Goal: Transaction & Acquisition: Book appointment/travel/reservation

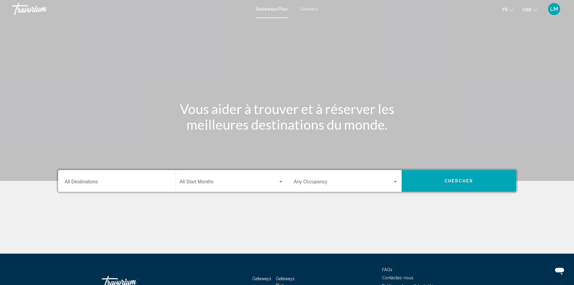
click at [112, 179] on div "Destination All Destinations" at bounding box center [117, 181] width 104 height 19
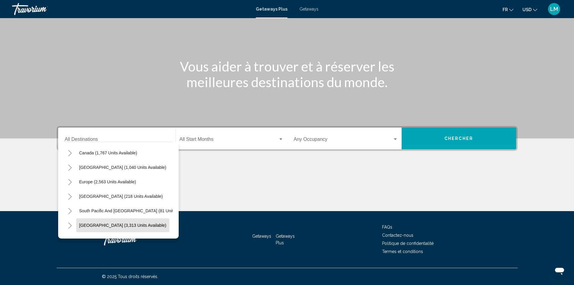
scroll to position [48, 0]
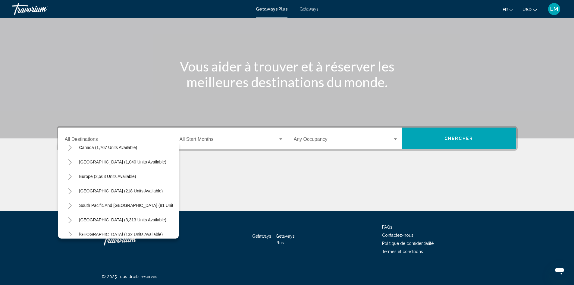
click at [69, 177] on icon "Toggle Europe (2,563 units available)" at bounding box center [70, 177] width 5 height 6
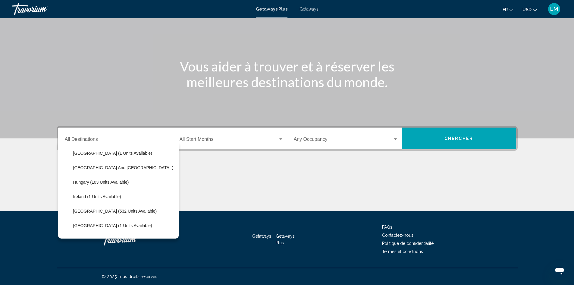
scroll to position [169, 0]
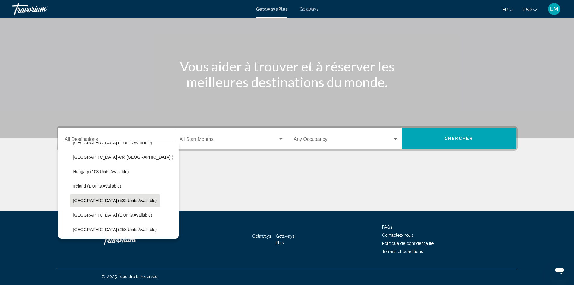
click at [86, 202] on span "[GEOGRAPHIC_DATA] (532 units available)" at bounding box center [115, 200] width 84 height 5
type input "**********"
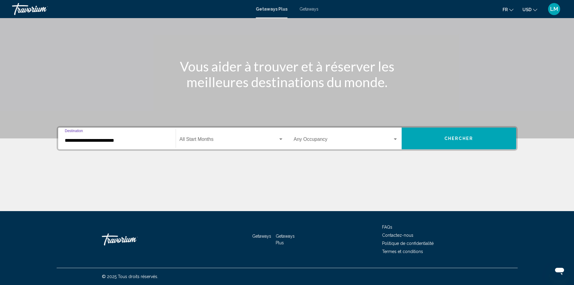
click at [216, 142] on span "Search widget" at bounding box center [229, 140] width 99 height 5
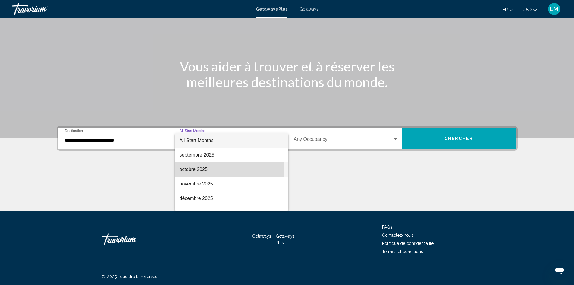
click at [202, 167] on span "octobre 2025" at bounding box center [232, 169] width 104 height 14
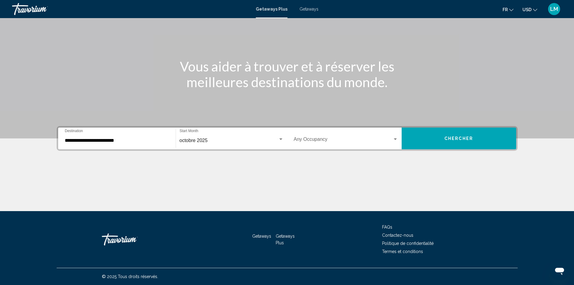
click at [341, 137] on div "Occupancy Any Occupancy" at bounding box center [346, 138] width 104 height 19
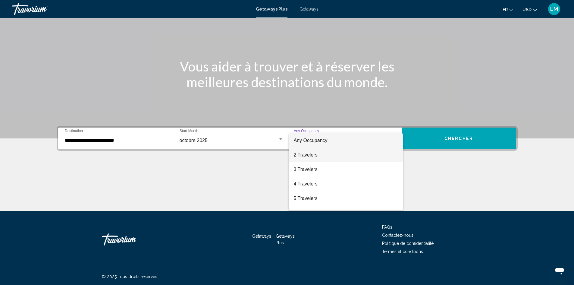
click at [308, 154] on span "2 Travelers" at bounding box center [346, 155] width 104 height 14
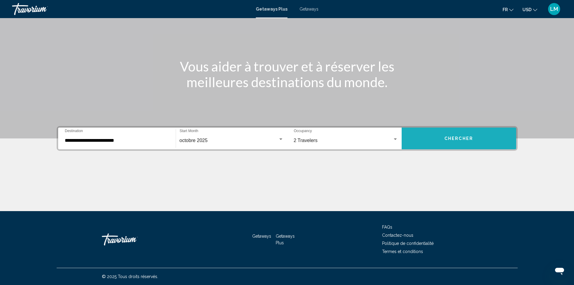
click at [449, 139] on span "Chercher" at bounding box center [459, 138] width 29 height 5
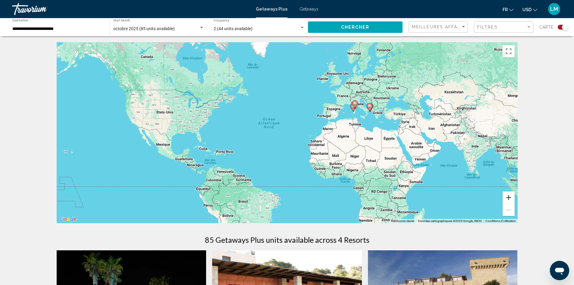
click at [511, 197] on button "Zoom avant" at bounding box center [509, 197] width 12 height 12
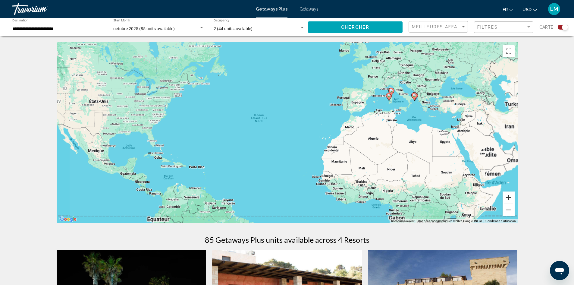
click at [511, 197] on button "Zoom avant" at bounding box center [509, 197] width 12 height 12
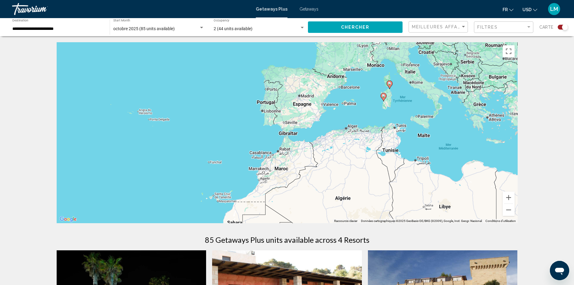
drag, startPoint x: 417, startPoint y: 93, endPoint x: 222, endPoint y: 153, distance: 204.4
click at [222, 153] on div "Pour activer le glissement avec le clavier, appuyez sur Alt+Entrée. Une fois ce…" at bounding box center [287, 132] width 461 height 181
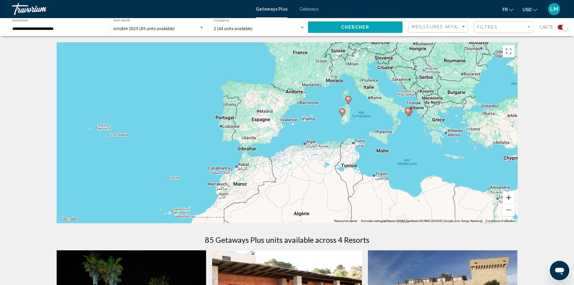
click at [510, 197] on button "Zoom avant" at bounding box center [509, 197] width 12 height 12
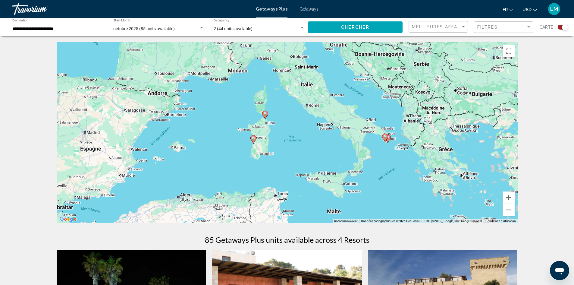
drag, startPoint x: 430, startPoint y: 110, endPoint x: 285, endPoint y: 153, distance: 151.6
click at [285, 153] on div "Pour activer le glissement avec le clavier, appuyez sur Alt+Entrée. Une fois ce…" at bounding box center [287, 132] width 461 height 181
click at [388, 138] on gmp-advanced-marker "Main content" at bounding box center [385, 137] width 6 height 9
type input "**********"
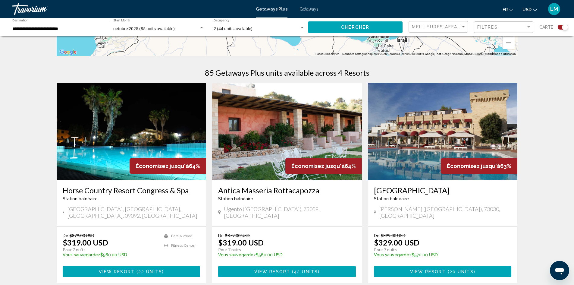
scroll to position [181, 0]
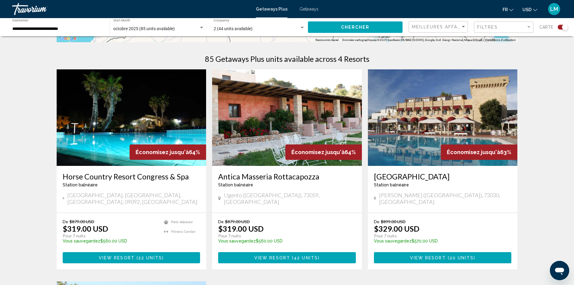
click at [122, 127] on img "Main content" at bounding box center [132, 117] width 150 height 96
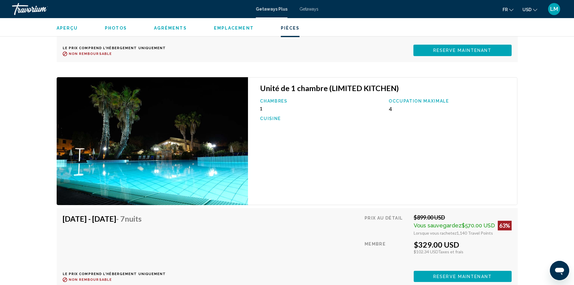
scroll to position [1387, 0]
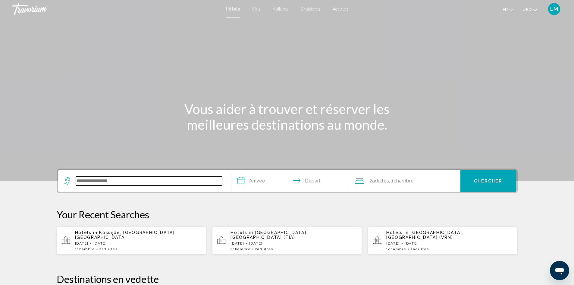
click at [116, 181] on input "Search widget" at bounding box center [149, 180] width 146 height 9
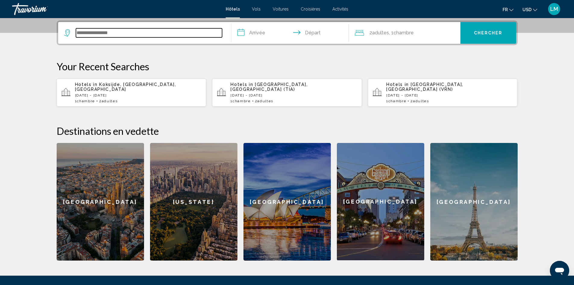
scroll to position [149, 0]
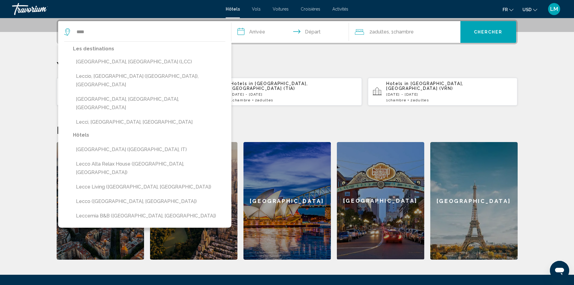
click at [102, 59] on button "Lecce, Italy (LCC)" at bounding box center [149, 61] width 153 height 11
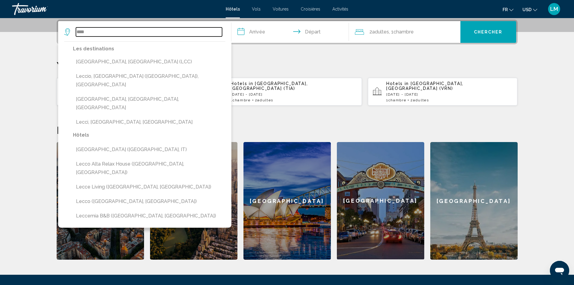
type input "**********"
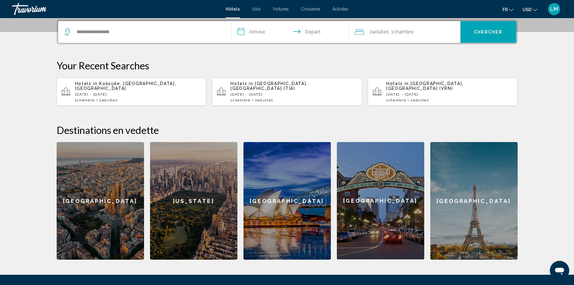
click at [267, 31] on input "**********" at bounding box center [292, 33] width 120 height 24
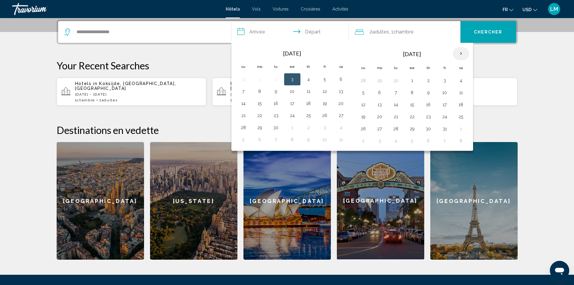
click at [462, 53] on th "Next month" at bounding box center [461, 53] width 16 height 13
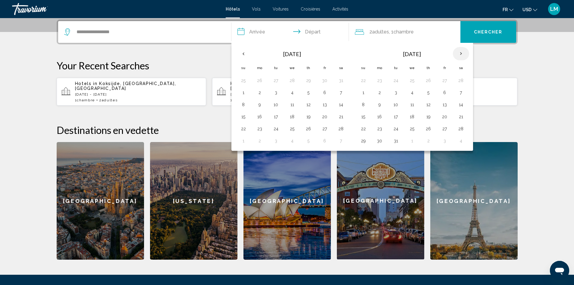
click at [462, 53] on th "Next month" at bounding box center [461, 53] width 16 height 13
click at [446, 114] on button "24" at bounding box center [445, 116] width 10 height 8
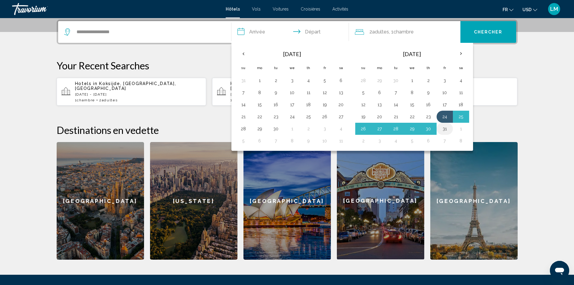
click at [446, 128] on button "31" at bounding box center [445, 129] width 10 height 8
type input "**********"
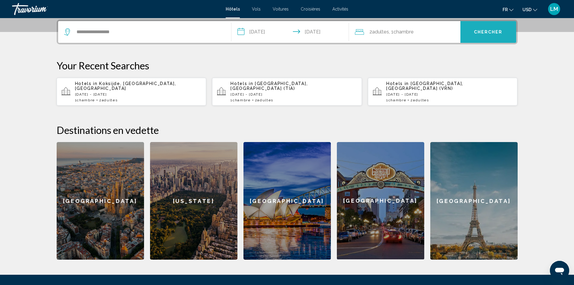
click at [480, 28] on button "Chercher" at bounding box center [489, 32] width 56 height 22
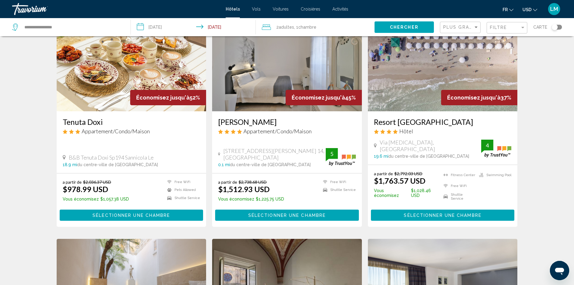
scroll to position [38, 0]
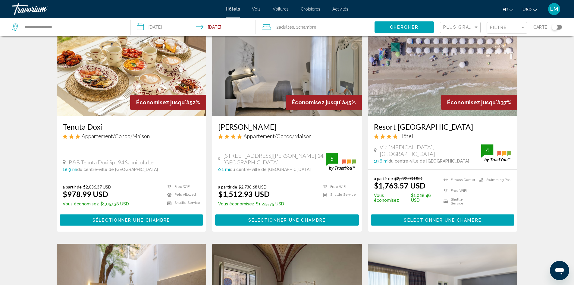
click at [409, 98] on img "Main content" at bounding box center [443, 68] width 150 height 96
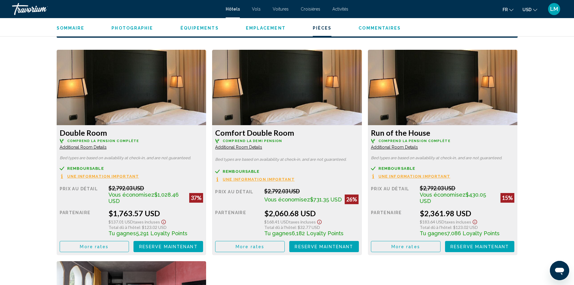
scroll to position [814, 0]
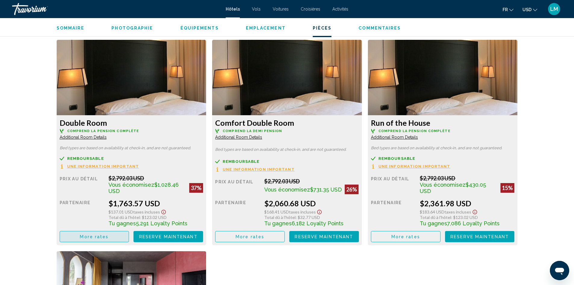
click at [90, 235] on span "More rates" at bounding box center [94, 236] width 29 height 5
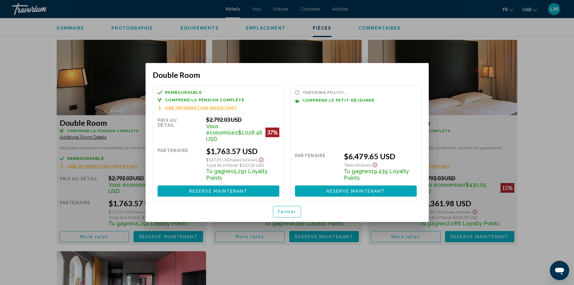
scroll to position [0, 0]
click at [288, 210] on span "Fermer" at bounding box center [287, 212] width 19 height 5
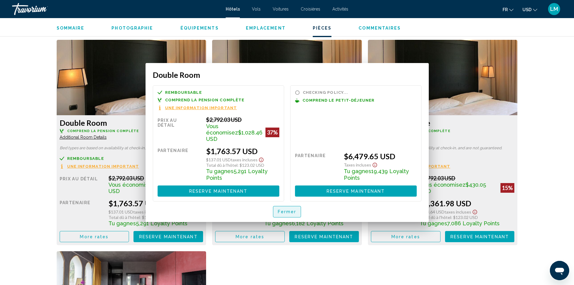
scroll to position [814, 0]
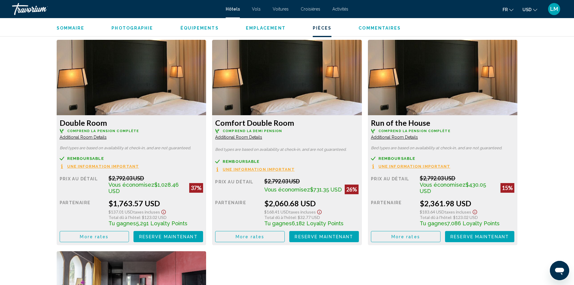
click at [90, 137] on span "Additional Room Details" at bounding box center [83, 137] width 47 height 5
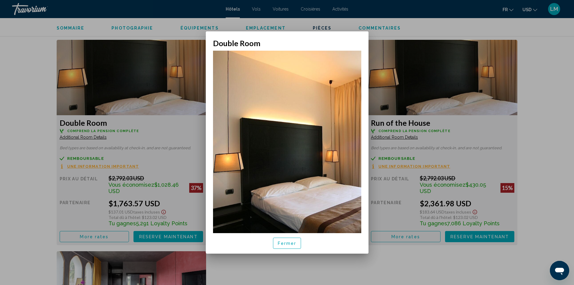
scroll to position [0, 0]
click at [285, 243] on span "Fermer" at bounding box center [287, 243] width 19 height 5
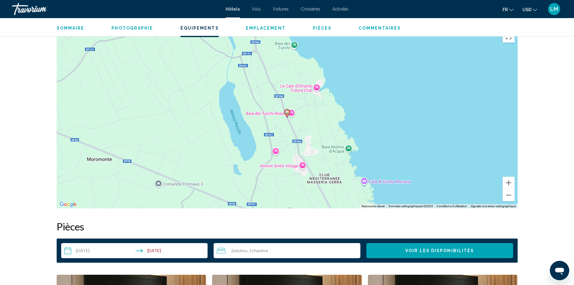
scroll to position [663, 0]
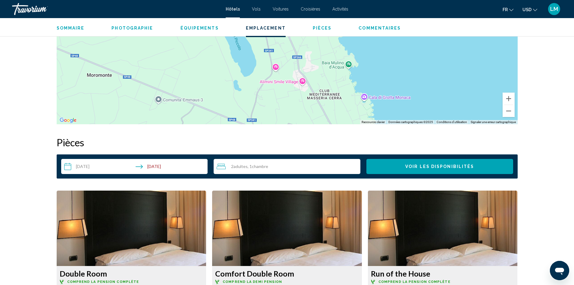
click at [301, 161] on div "2 Adulte Adultes , 1 Chambre pièces" at bounding box center [289, 166] width 144 height 15
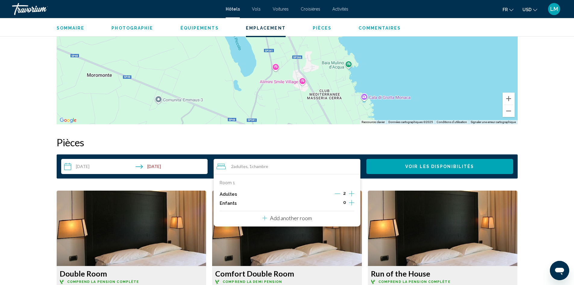
click at [351, 202] on icon "Increment children" at bounding box center [351, 202] width 5 height 7
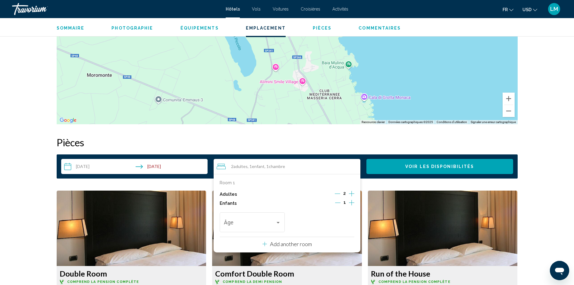
click at [351, 202] on icon "Increment children" at bounding box center [351, 202] width 5 height 7
click at [279, 220] on div "Travelers: 2 adults, 2 children" at bounding box center [278, 222] width 5 height 5
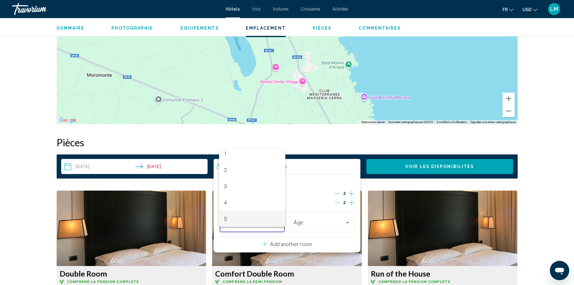
scroll to position [30, 0]
click at [228, 222] on span "6" at bounding box center [252, 225] width 57 height 16
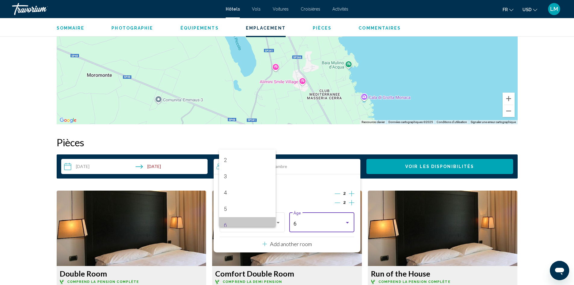
scroll to position [37, 0]
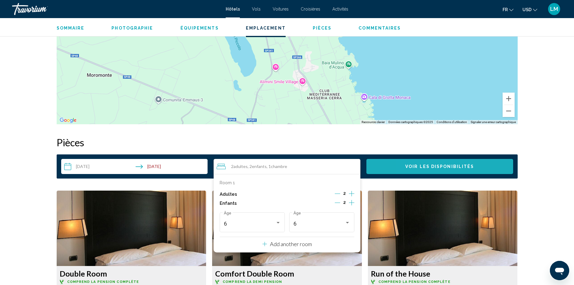
click at [417, 164] on span "Voir les disponibilités" at bounding box center [439, 166] width 69 height 5
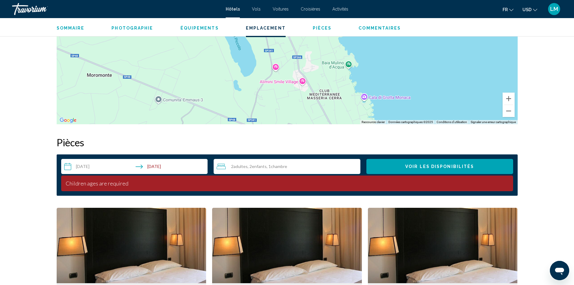
click at [295, 165] on div "2 Adulte Adultes , 2 Enfant Enfants , 1 Chambre pièces" at bounding box center [289, 166] width 144 height 7
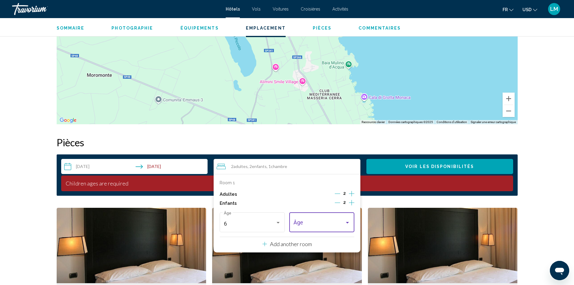
click at [347, 225] on div "Travelers: 2 adults, 2 children" at bounding box center [322, 224] width 57 height 6
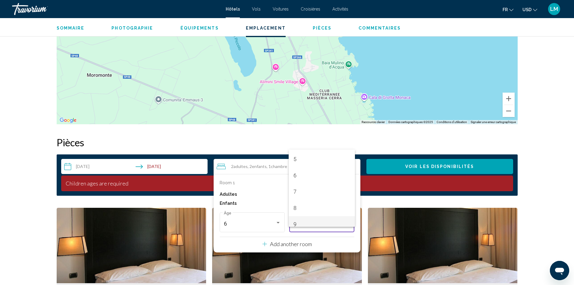
scroll to position [90, 0]
click at [298, 198] on span "8" at bounding box center [322, 197] width 57 height 16
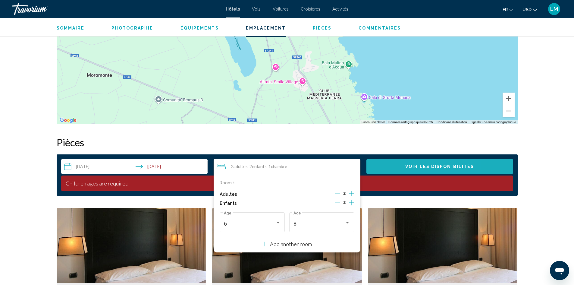
click at [421, 162] on button "Voir les disponibilités" at bounding box center [440, 166] width 147 height 15
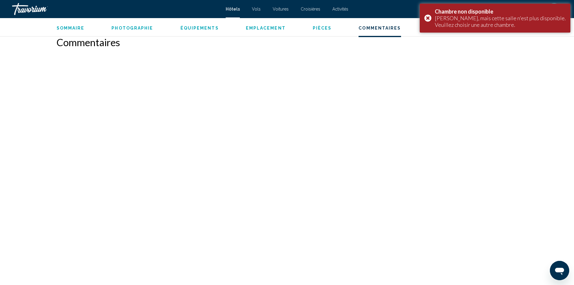
scroll to position [844, 0]
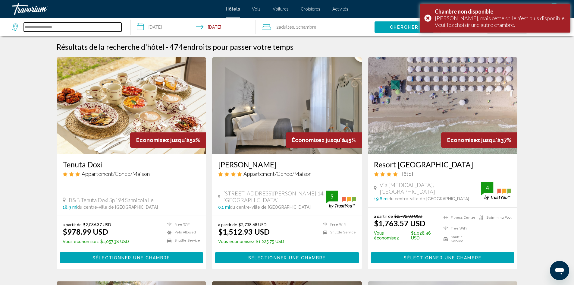
click at [75, 23] on input "**********" at bounding box center [73, 27] width 98 height 9
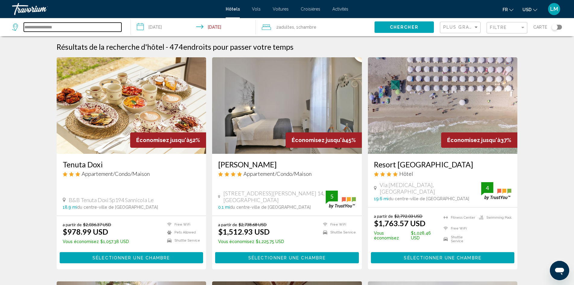
drag, startPoint x: 72, startPoint y: 27, endPoint x: 8, endPoint y: 25, distance: 64.2
click at [8, 25] on app-destination-search "**********" at bounding box center [65, 27] width 131 height 18
click at [311, 24] on span ", 1 Chambre pièces" at bounding box center [305, 27] width 22 height 8
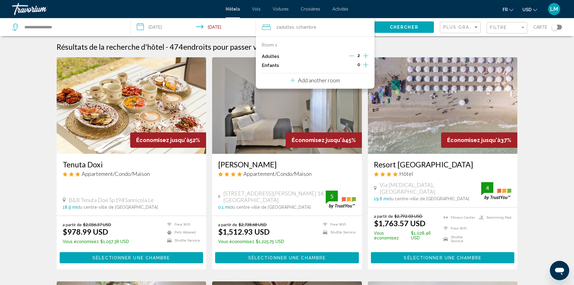
click at [364, 63] on icon "Increment children" at bounding box center [365, 64] width 5 height 7
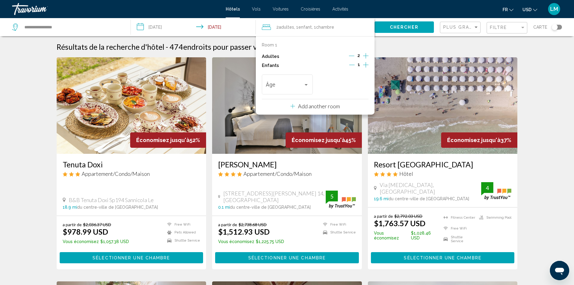
click at [364, 63] on icon "Increment children" at bounding box center [365, 64] width 5 height 7
click at [308, 84] on div "Travelers: 2 adults, 2 children" at bounding box center [306, 84] width 5 height 5
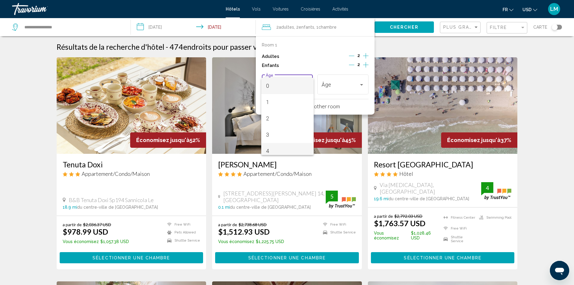
click at [284, 147] on span "4" at bounding box center [287, 151] width 43 height 16
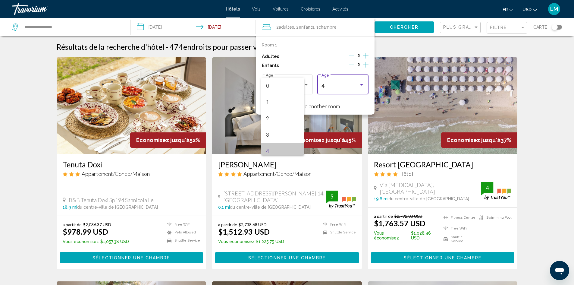
scroll to position [4, 0]
click at [347, 83] on div "4" at bounding box center [341, 86] width 38 height 6
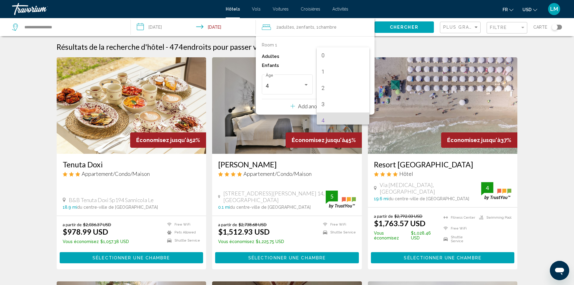
scroll to position [35, 0]
click at [339, 120] on span "6" at bounding box center [343, 118] width 43 height 16
click at [406, 24] on button "Chercher" at bounding box center [404, 26] width 59 height 11
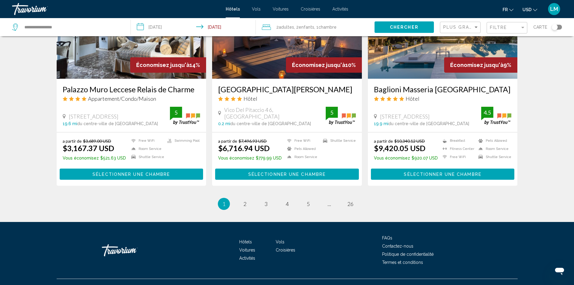
scroll to position [731, 0]
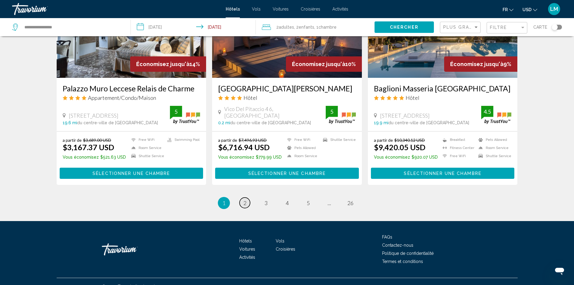
click at [244, 200] on span "2" at bounding box center [245, 203] width 3 height 7
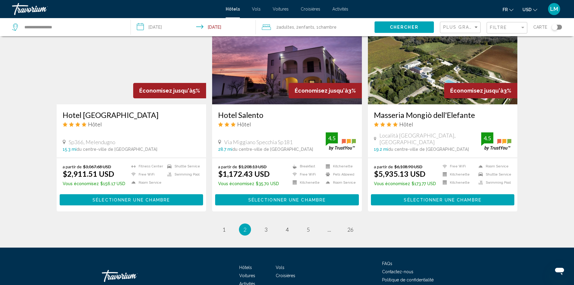
scroll to position [731, 0]
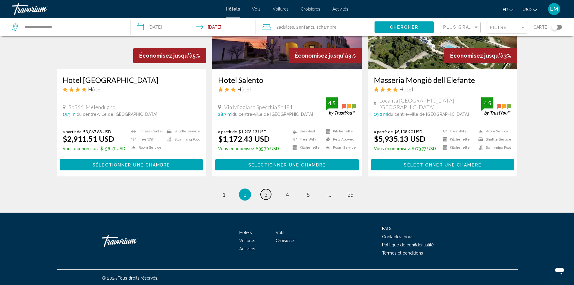
click at [265, 192] on span "3" at bounding box center [266, 194] width 3 height 7
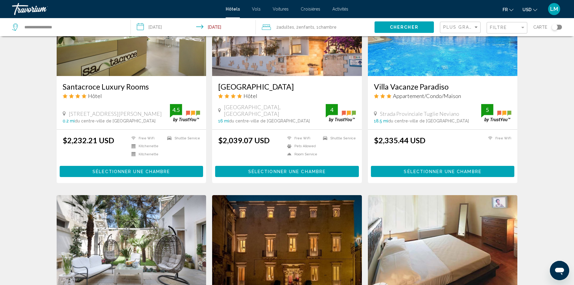
scroll to position [573, 0]
